Goal: Find specific page/section: Find specific page/section

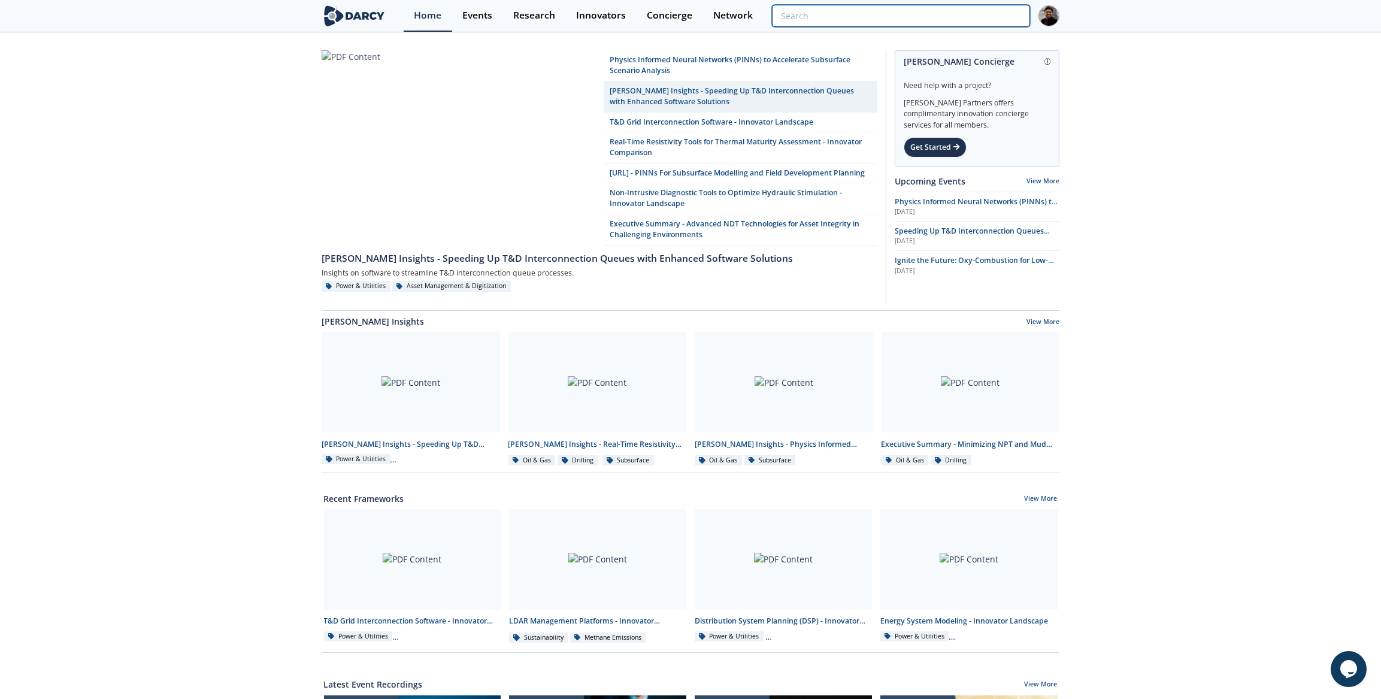
click at [952, 17] on input "search" at bounding box center [901, 16] width 258 height 22
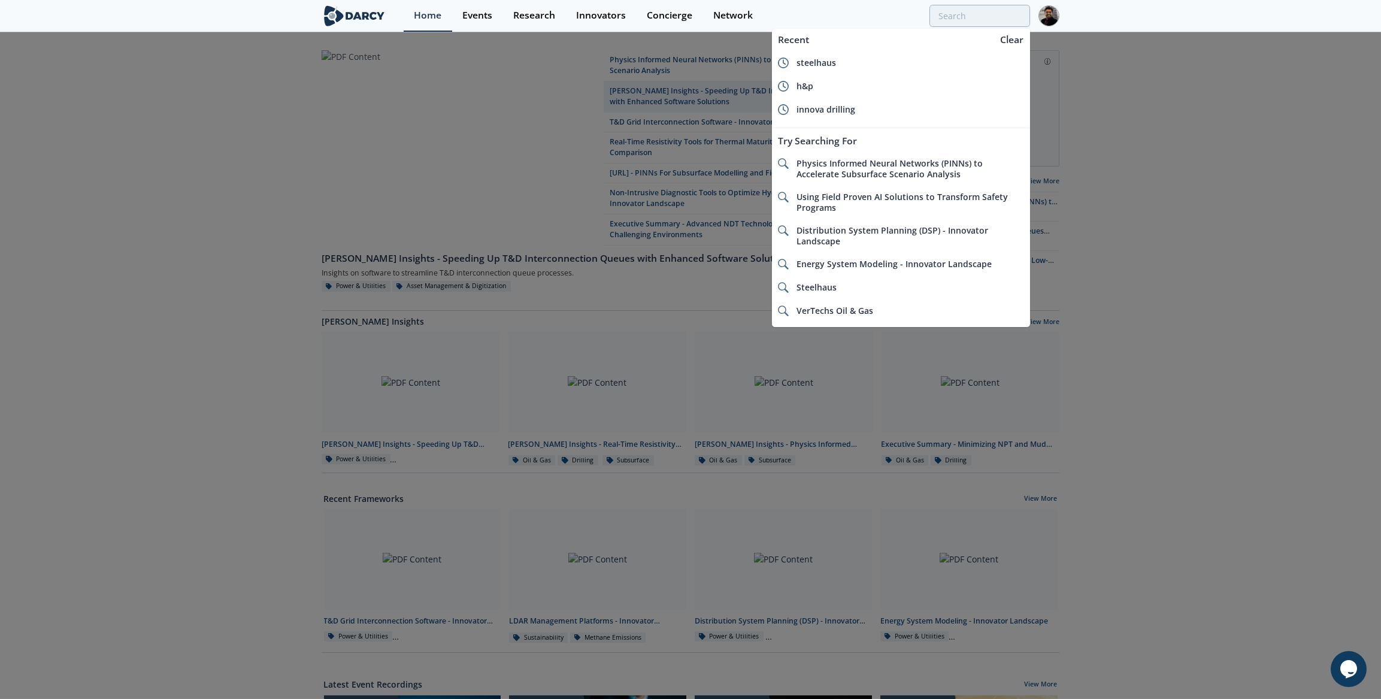
click at [701, 119] on div at bounding box center [690, 349] width 1381 height 699
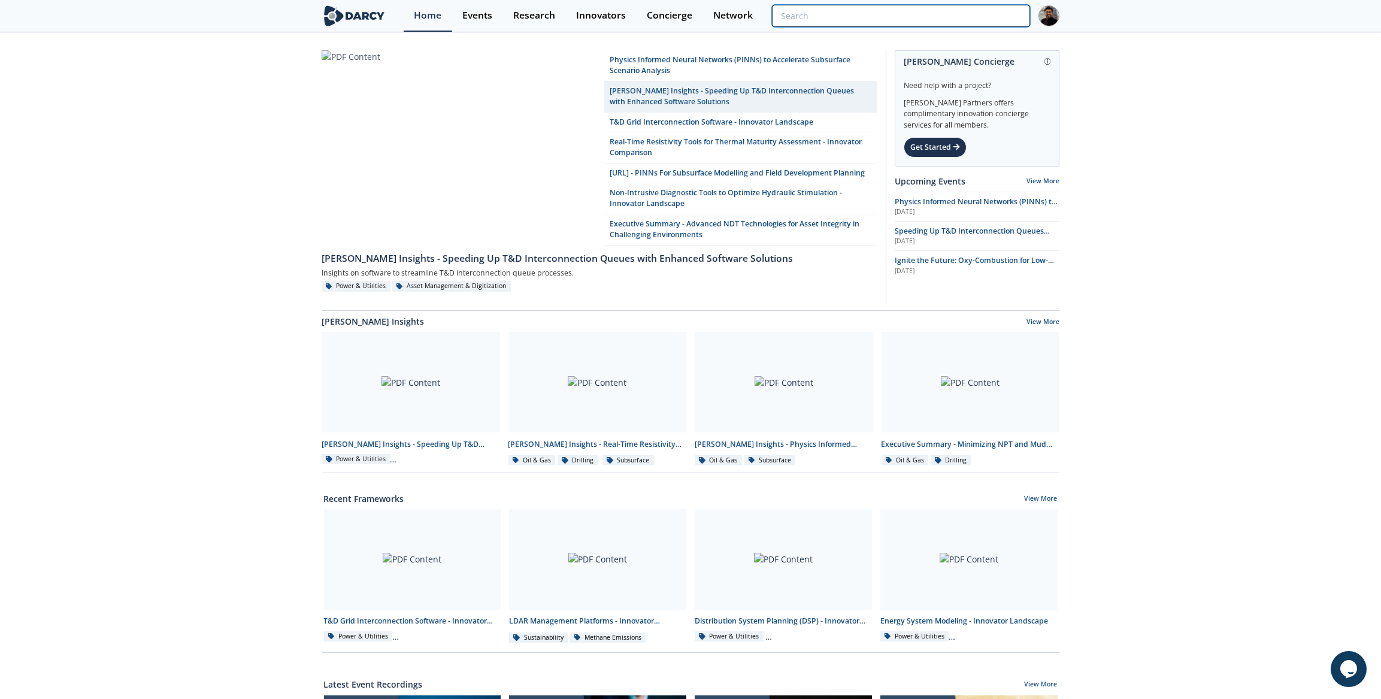
click at [945, 5] on input "search" at bounding box center [901, 16] width 258 height 22
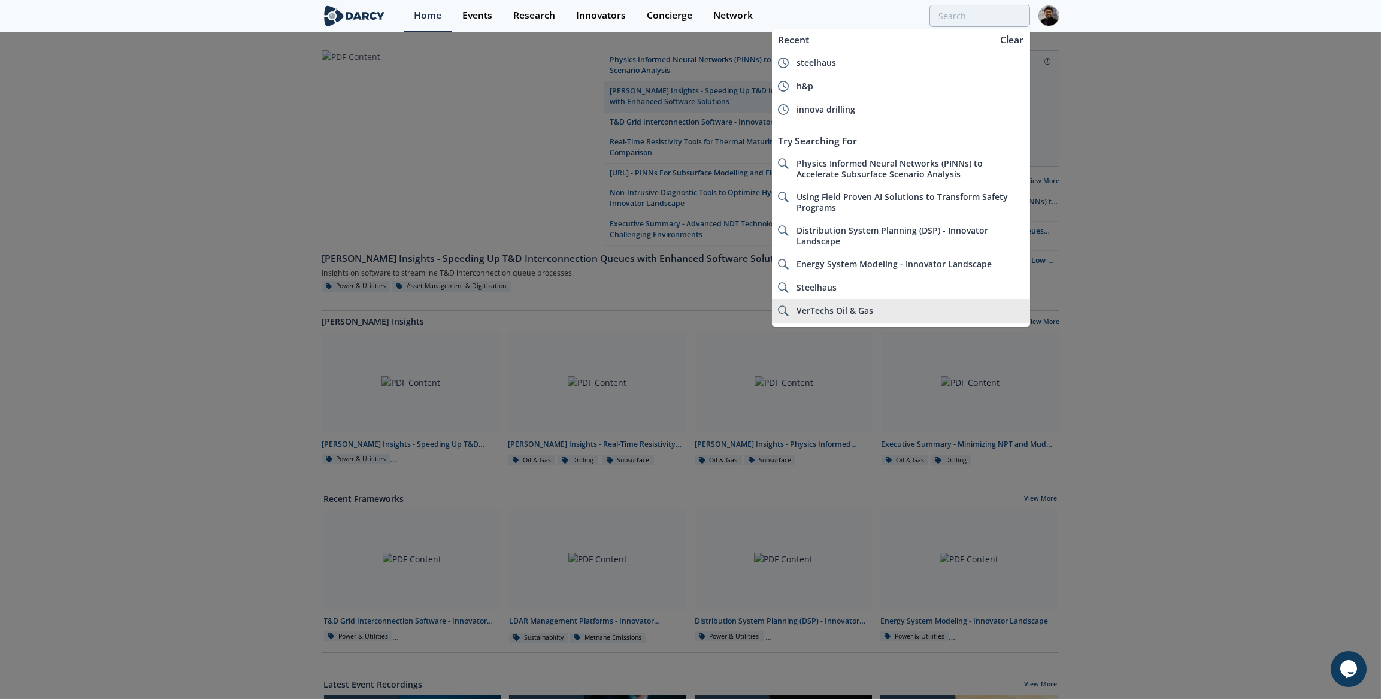
click at [874, 312] on div "VerTechs Oil & Gas" at bounding box center [911, 310] width 228 height 11
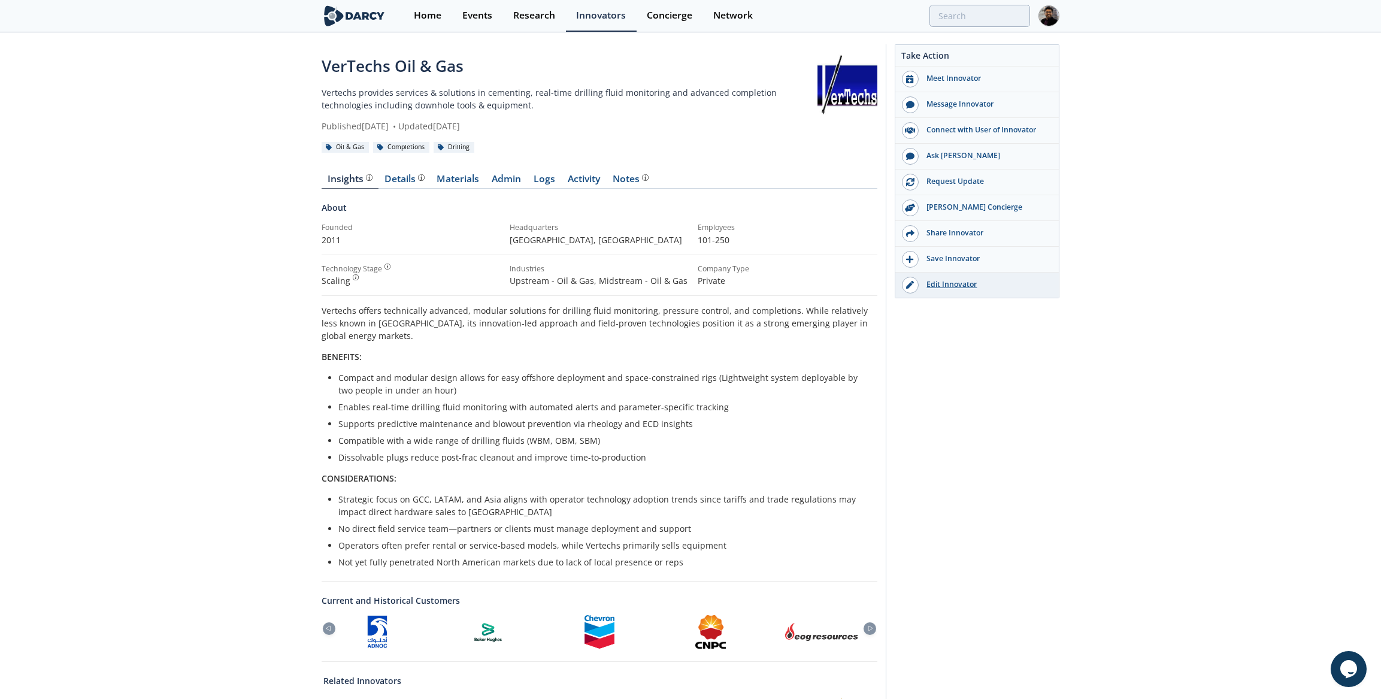
click at [936, 279] on div "Edit Innovator" at bounding box center [986, 284] width 134 height 11
click at [974, 16] on input "search" at bounding box center [901, 16] width 258 height 22
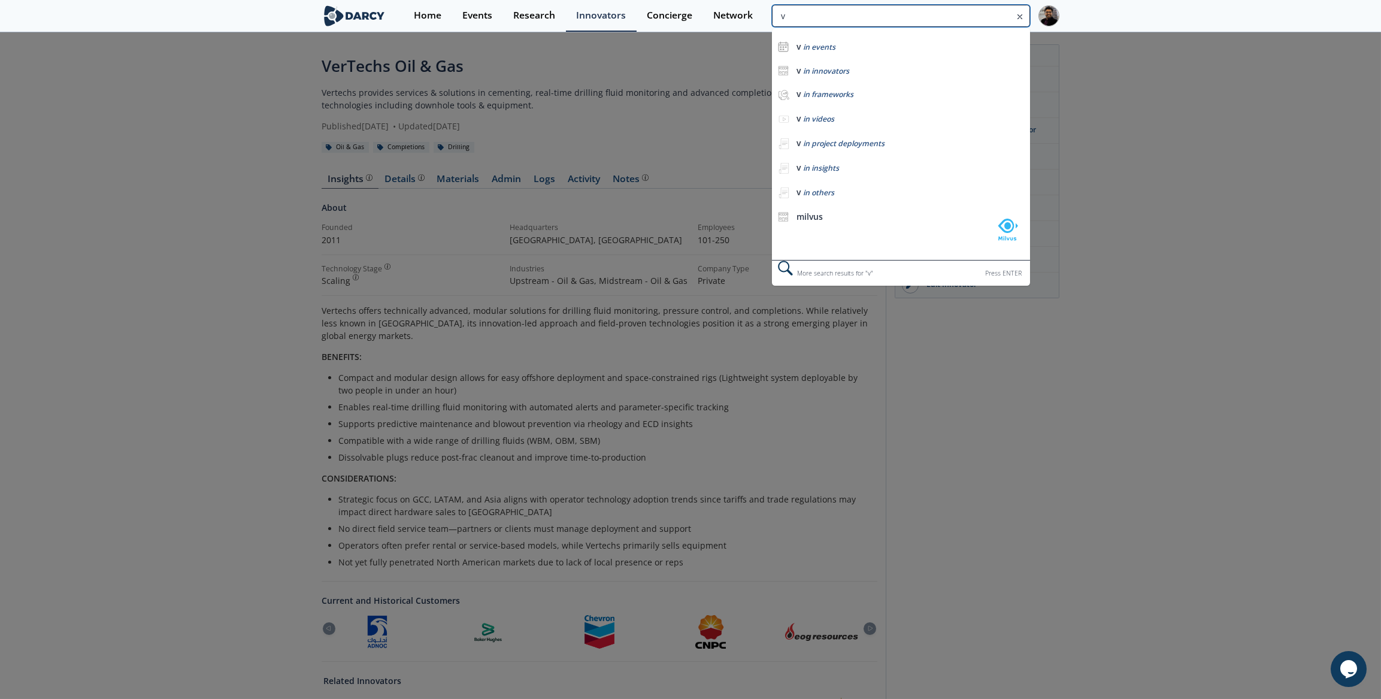
click at [826, 15] on input "v" at bounding box center [901, 16] width 258 height 22
paste input "Visplore"
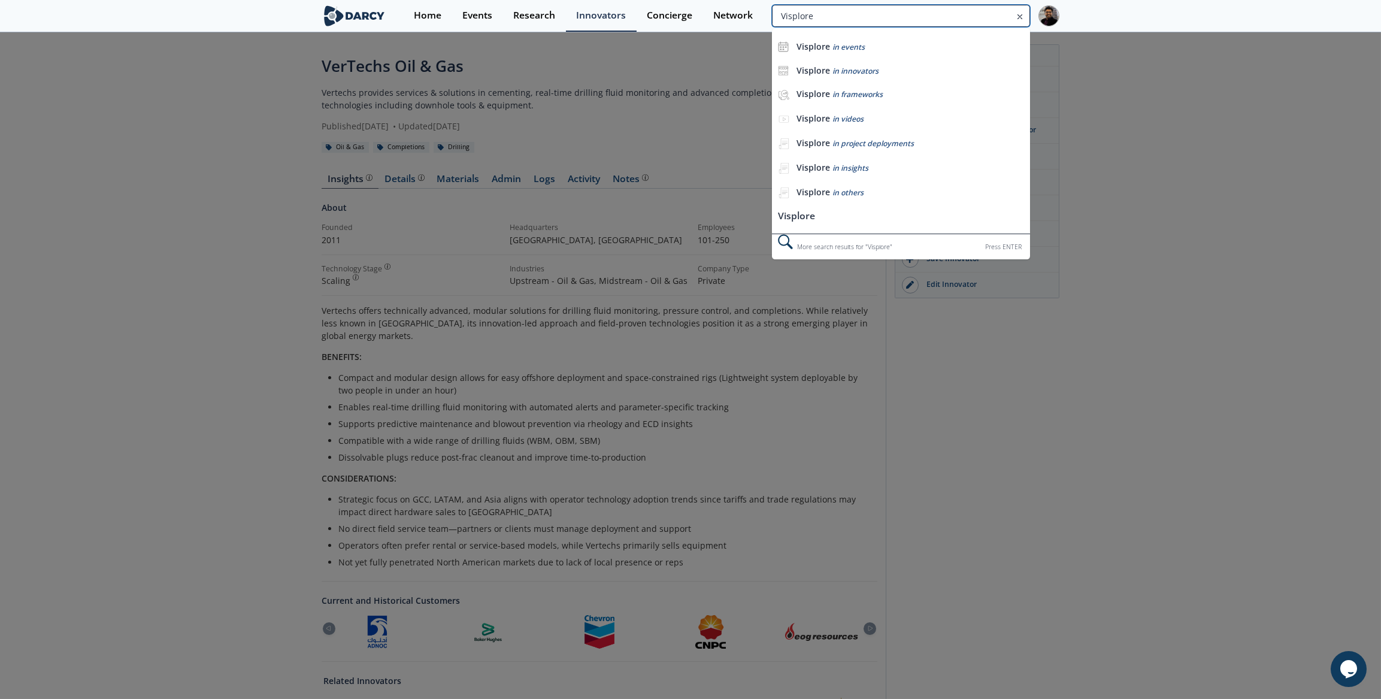
type input "Visplore"
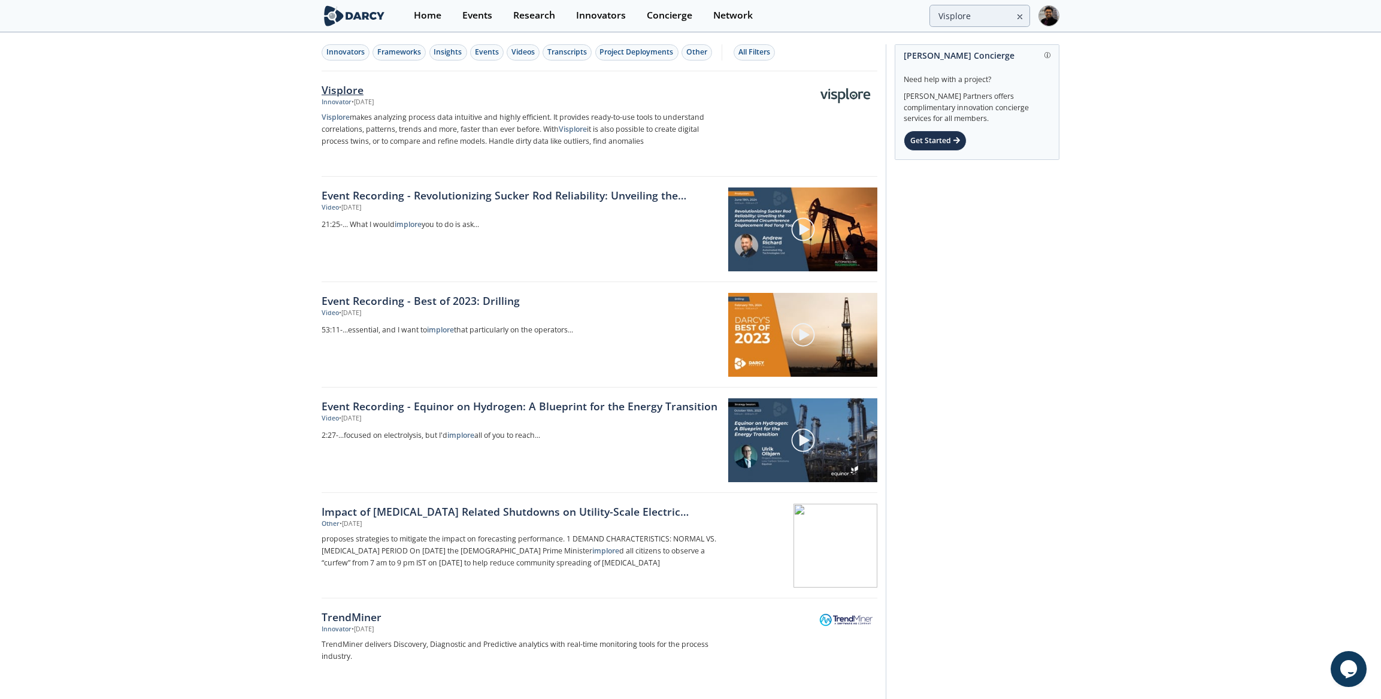
click at [331, 89] on div "Visplore" at bounding box center [520, 90] width 396 height 16
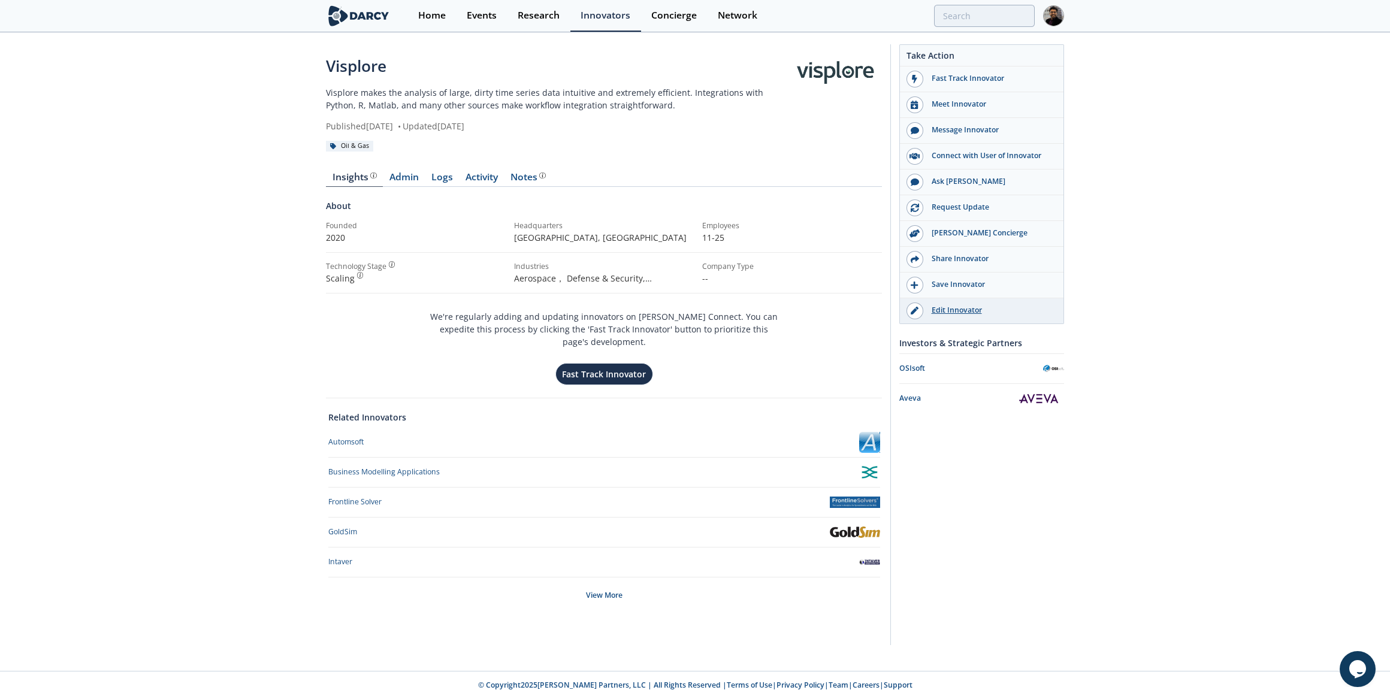
click at [960, 306] on div "Edit Innovator" at bounding box center [990, 310] width 134 height 11
